Goal: Navigation & Orientation: Find specific page/section

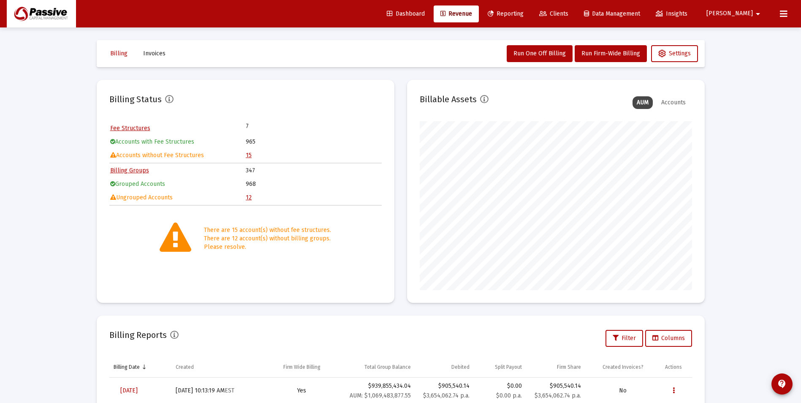
scroll to position [169, 272]
click at [524, 13] on span "Reporting" at bounding box center [506, 13] width 36 height 7
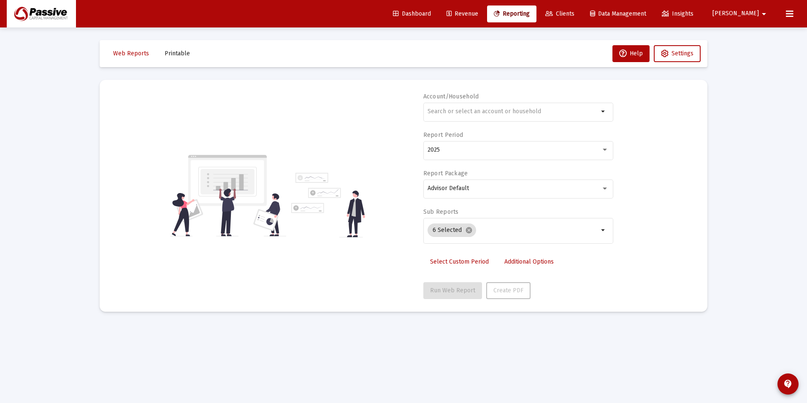
click at [478, 16] on span "Revenue" at bounding box center [463, 13] width 32 height 7
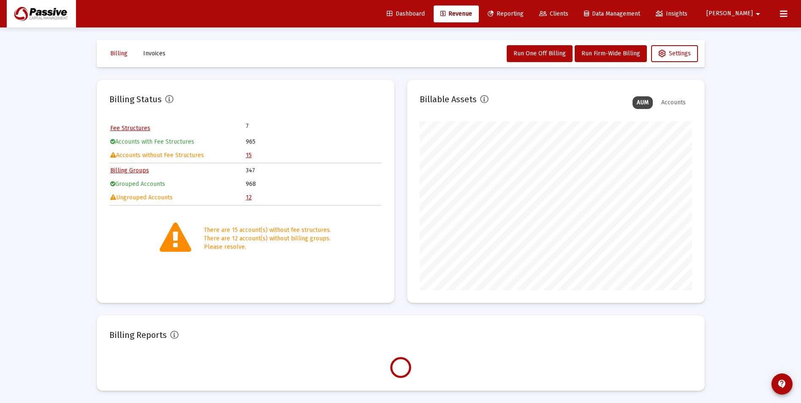
scroll to position [169, 272]
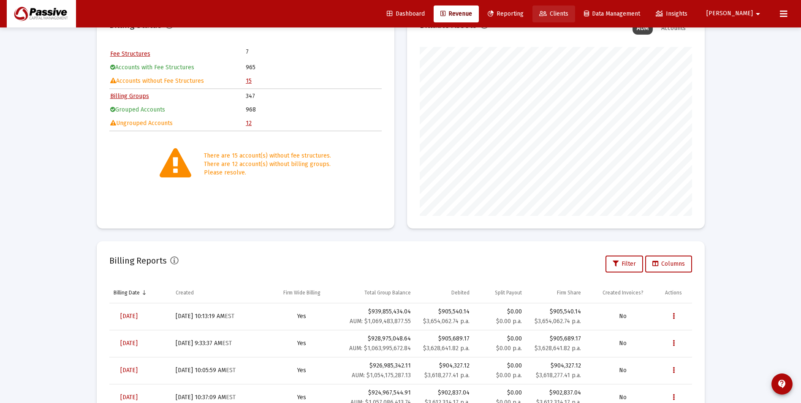
click at [568, 12] on span "Clients" at bounding box center [553, 13] width 29 height 7
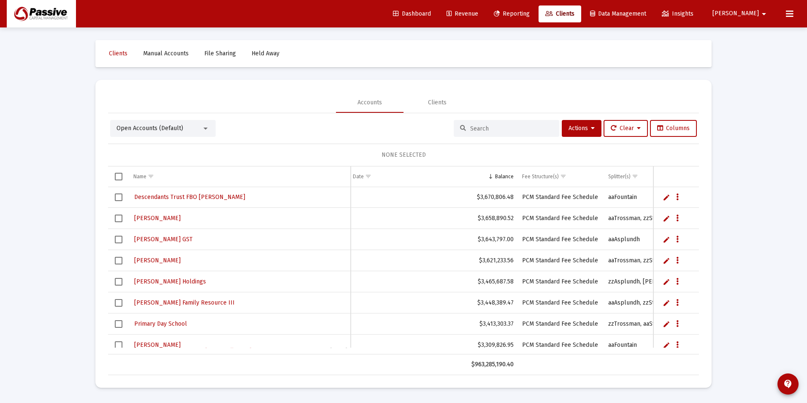
click at [485, 7] on link "Revenue" at bounding box center [462, 13] width 45 height 17
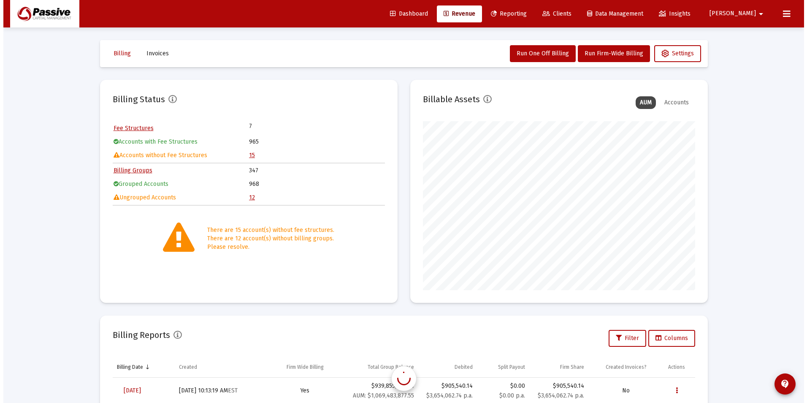
scroll to position [169, 272]
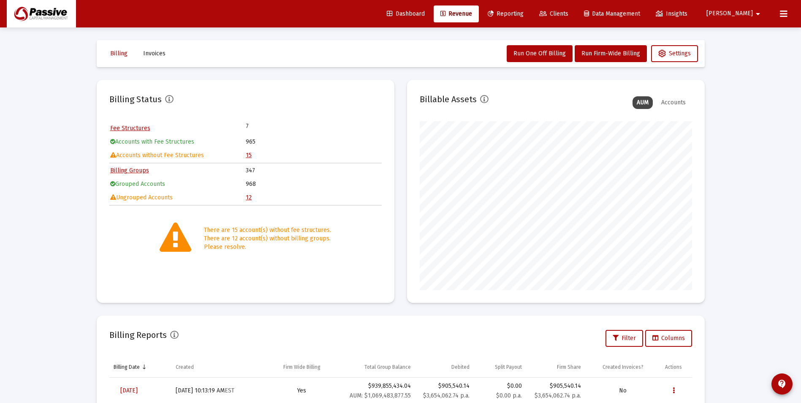
click at [547, 14] on icon at bounding box center [543, 14] width 8 height 6
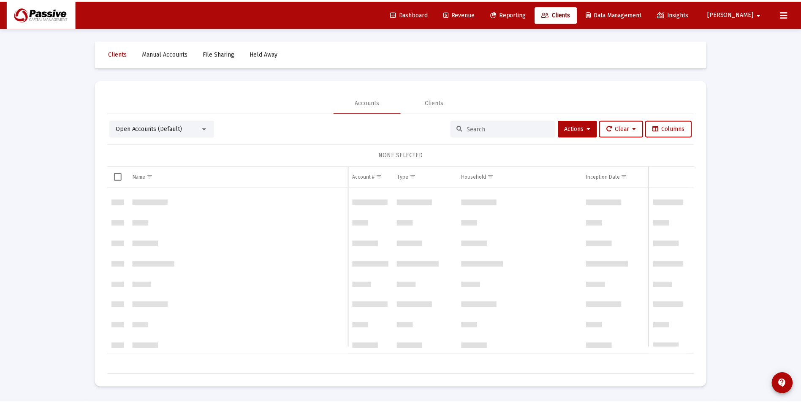
scroll to position [845, 0]
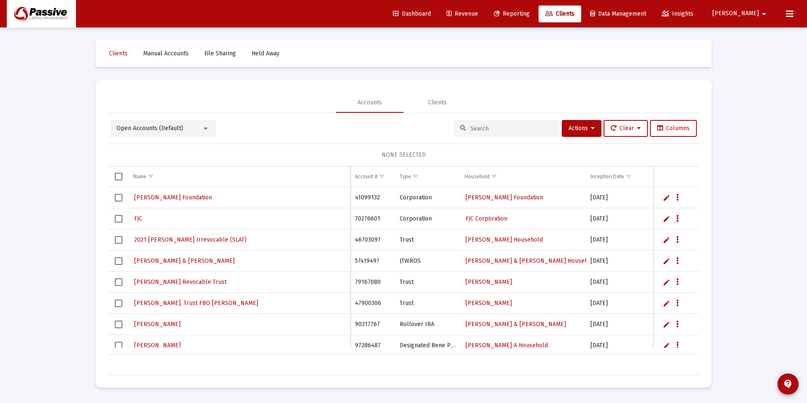
click at [478, 14] on span "Revenue" at bounding box center [463, 13] width 32 height 7
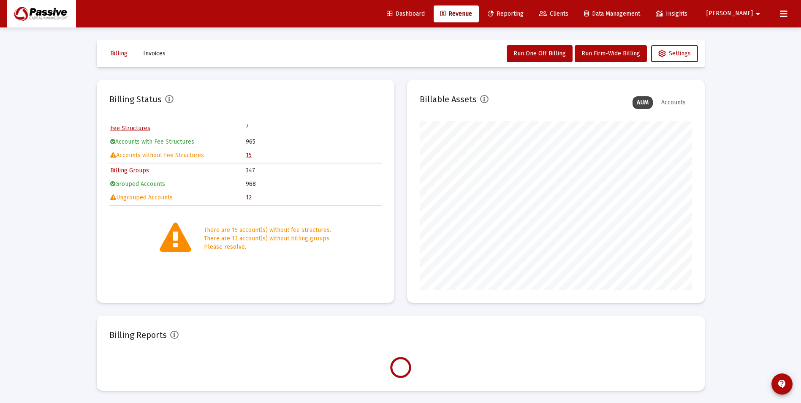
scroll to position [169, 272]
click at [530, 19] on link "Reporting" at bounding box center [505, 13] width 49 height 17
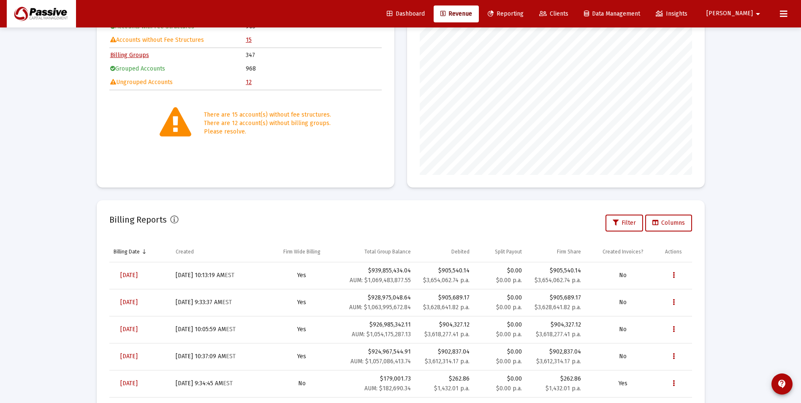
scroll to position [159, 0]
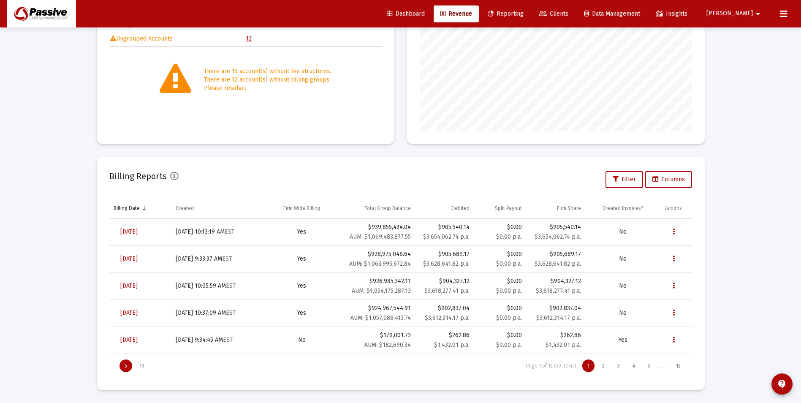
click at [524, 13] on span "Reporting" at bounding box center [506, 13] width 36 height 7
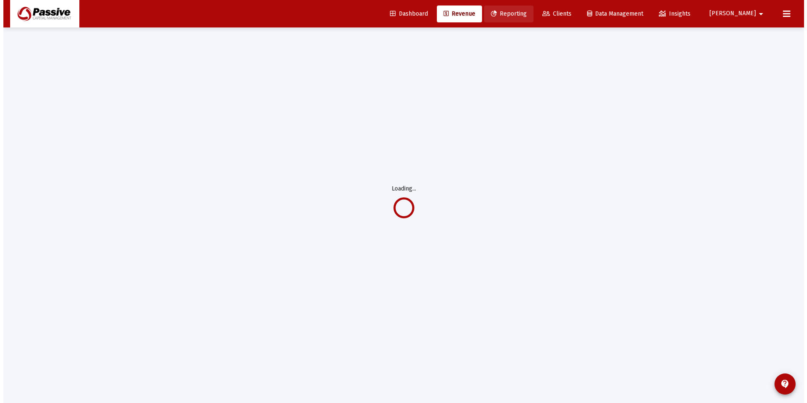
scroll to position [0, 0]
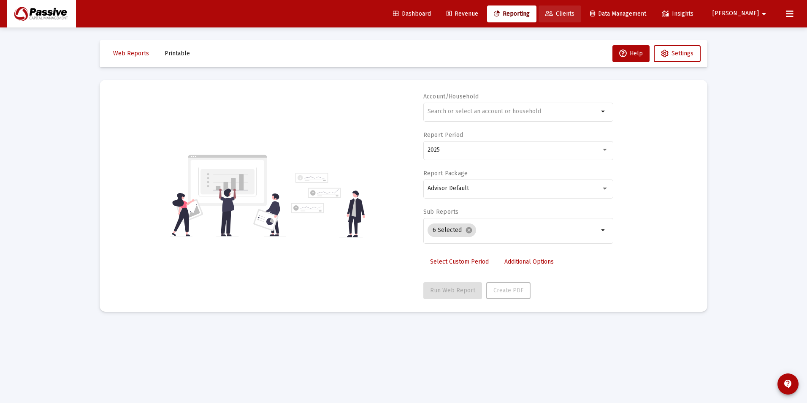
click at [553, 12] on icon at bounding box center [550, 14] width 8 height 6
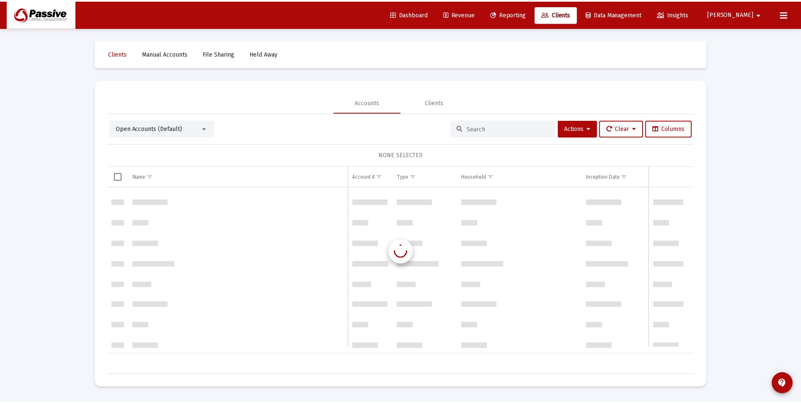
scroll to position [845, 0]
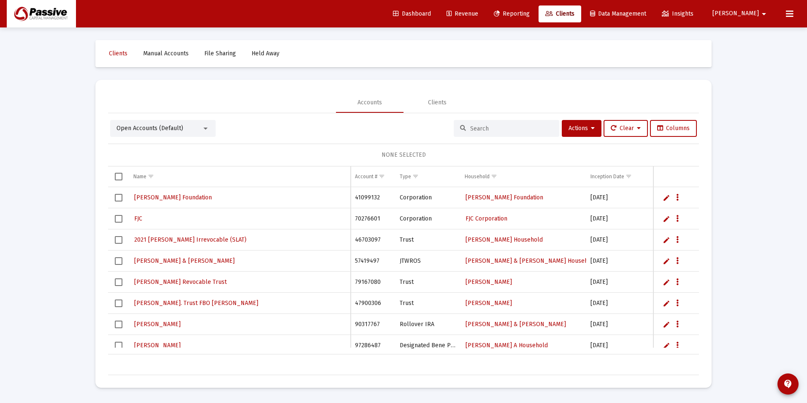
click at [431, 13] on span "Dashboard" at bounding box center [412, 13] width 38 height 7
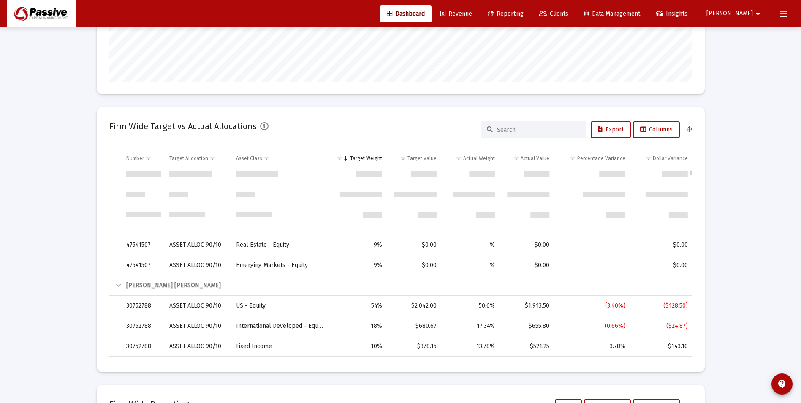
scroll to position [465, 0]
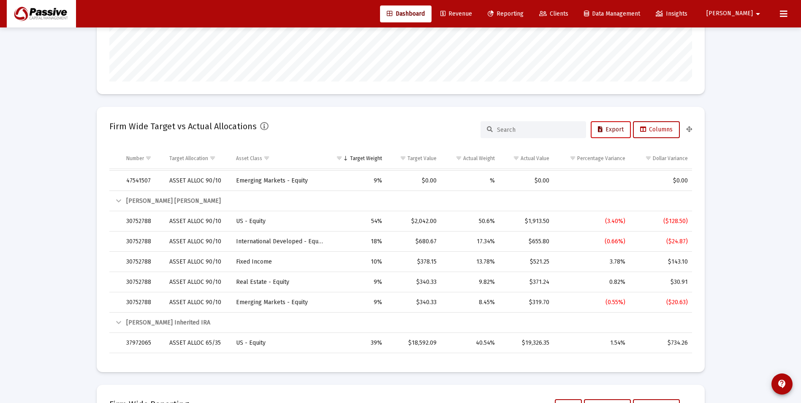
click at [611, 129] on span "Export" at bounding box center [611, 129] width 26 height 7
drag, startPoint x: 381, startPoint y: 139, endPoint x: 374, endPoint y: 137, distance: 7.8
click at [381, 139] on div "Firm Wide Target vs Actual Allocations Export Columns" at bounding box center [400, 130] width 583 height 20
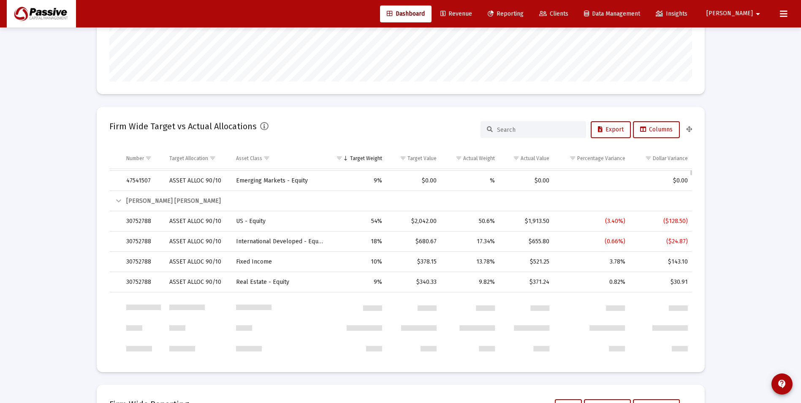
scroll to position [296, 0]
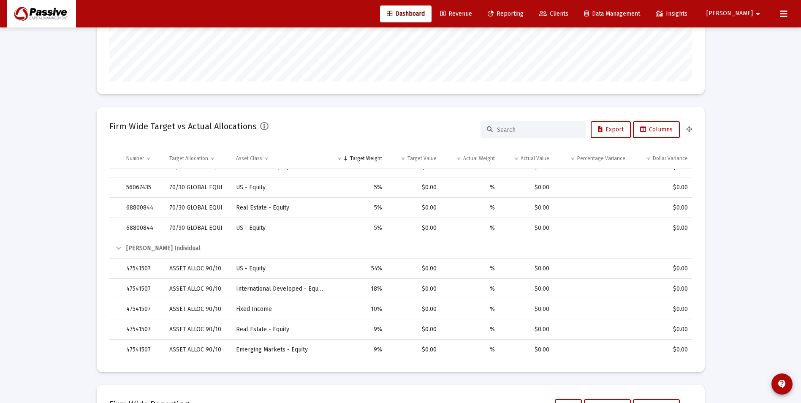
click at [568, 16] on span "Clients" at bounding box center [553, 13] width 29 height 7
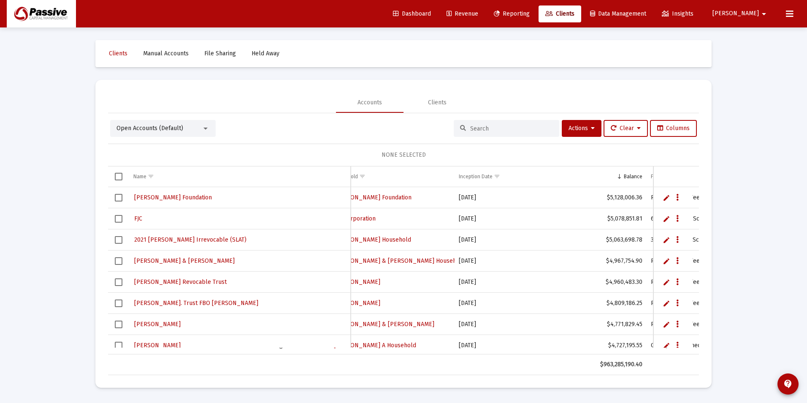
scroll to position [845, 261]
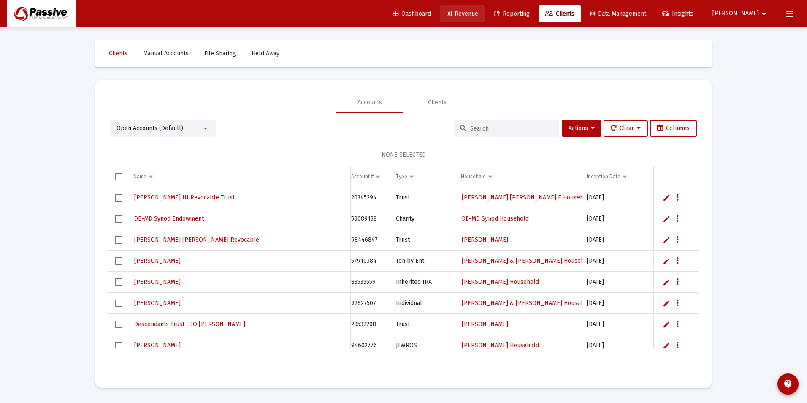
click at [478, 17] on span "Revenue" at bounding box center [463, 13] width 32 height 7
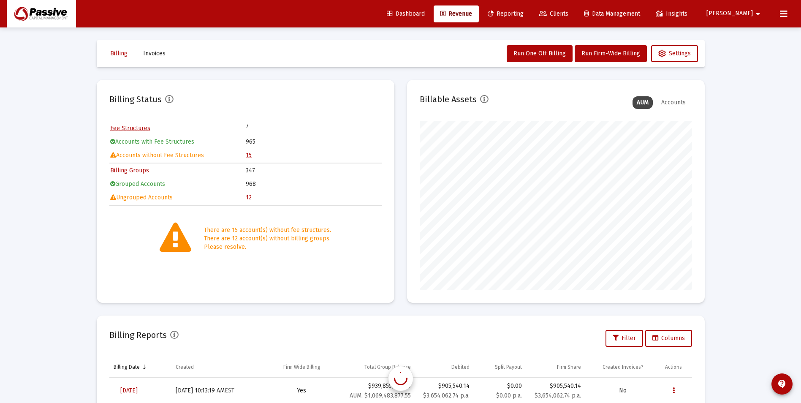
scroll to position [169, 272]
